Goal: Task Accomplishment & Management: Use online tool/utility

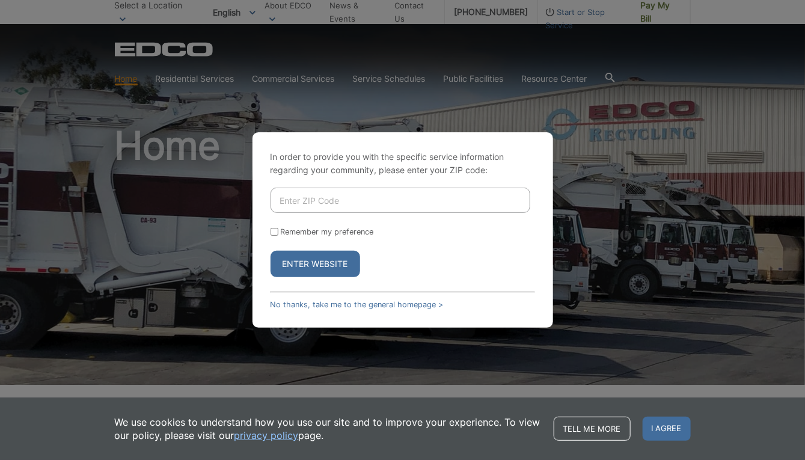
click at [495, 203] on input "Enter ZIP Code" at bounding box center [401, 200] width 260 height 25
type input "92069"
click at [271, 251] on button "Enter Website" at bounding box center [316, 264] width 90 height 26
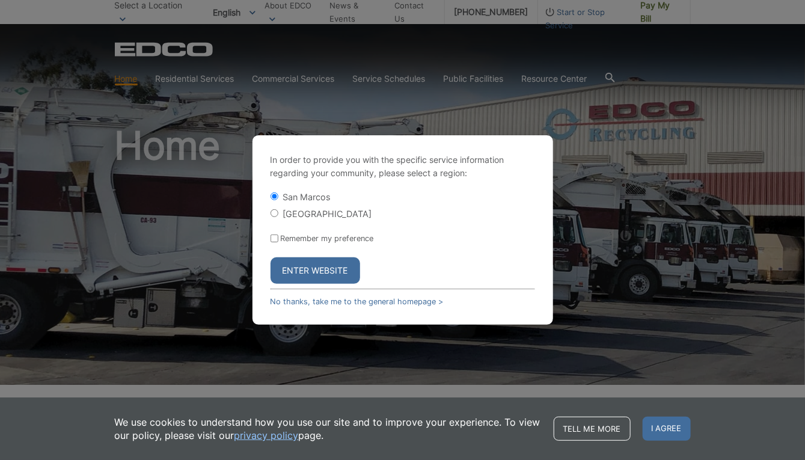
click at [334, 272] on button "Enter Website" at bounding box center [316, 270] width 90 height 26
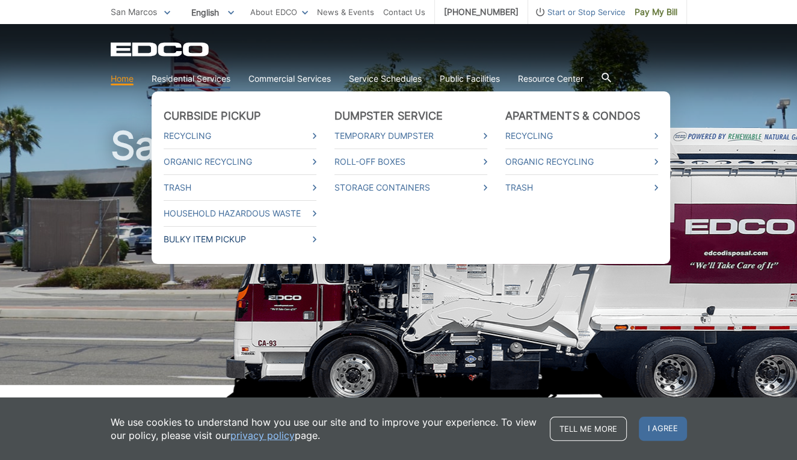
click at [236, 240] on link "Bulky Item Pickup" at bounding box center [240, 239] width 153 height 13
